Goal: Browse casually

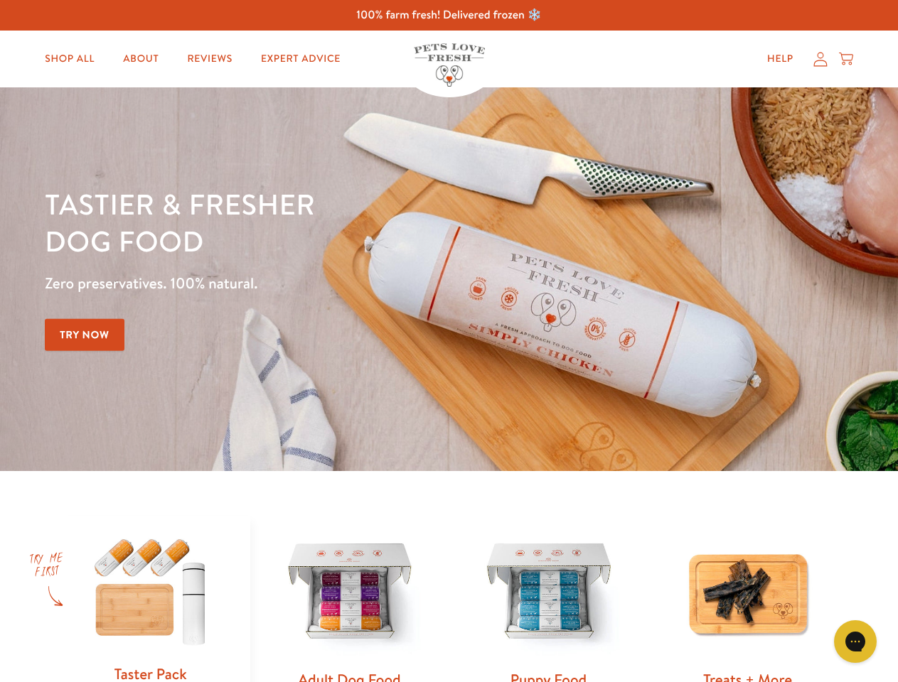
click at [449, 341] on div "Tastier & fresher dog food Zero preservatives. 100% natural. Try Now" at bounding box center [314, 280] width 539 height 188
click at [855, 642] on icon "Open gorgias live chat" at bounding box center [855, 642] width 14 height 14
